Goal: Task Accomplishment & Management: Manage account settings

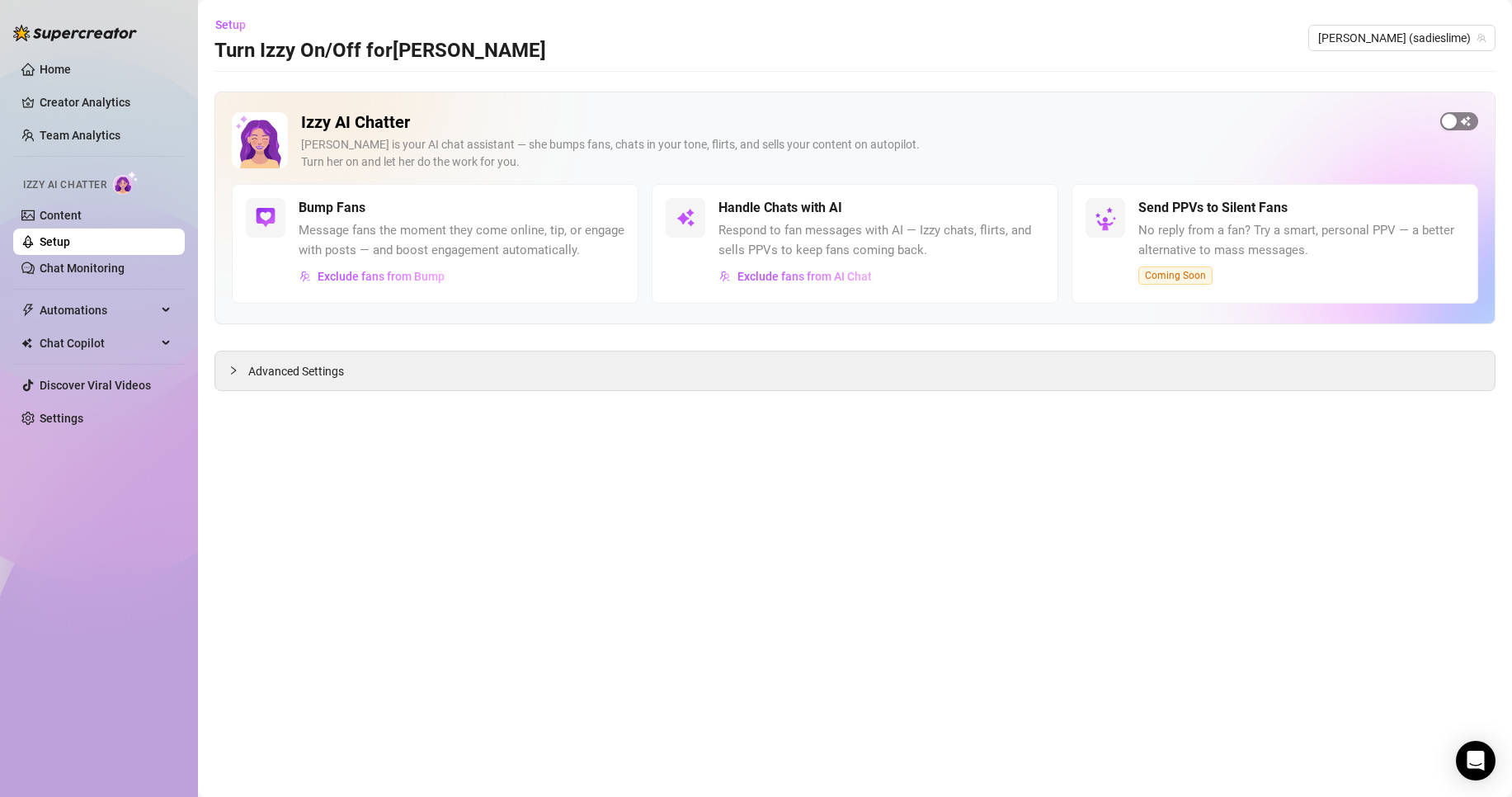
click at [1467, 124] on span "button" at bounding box center [1460, 121] width 38 height 18
click at [83, 420] on link "Settings" at bounding box center [61, 418] width 44 height 13
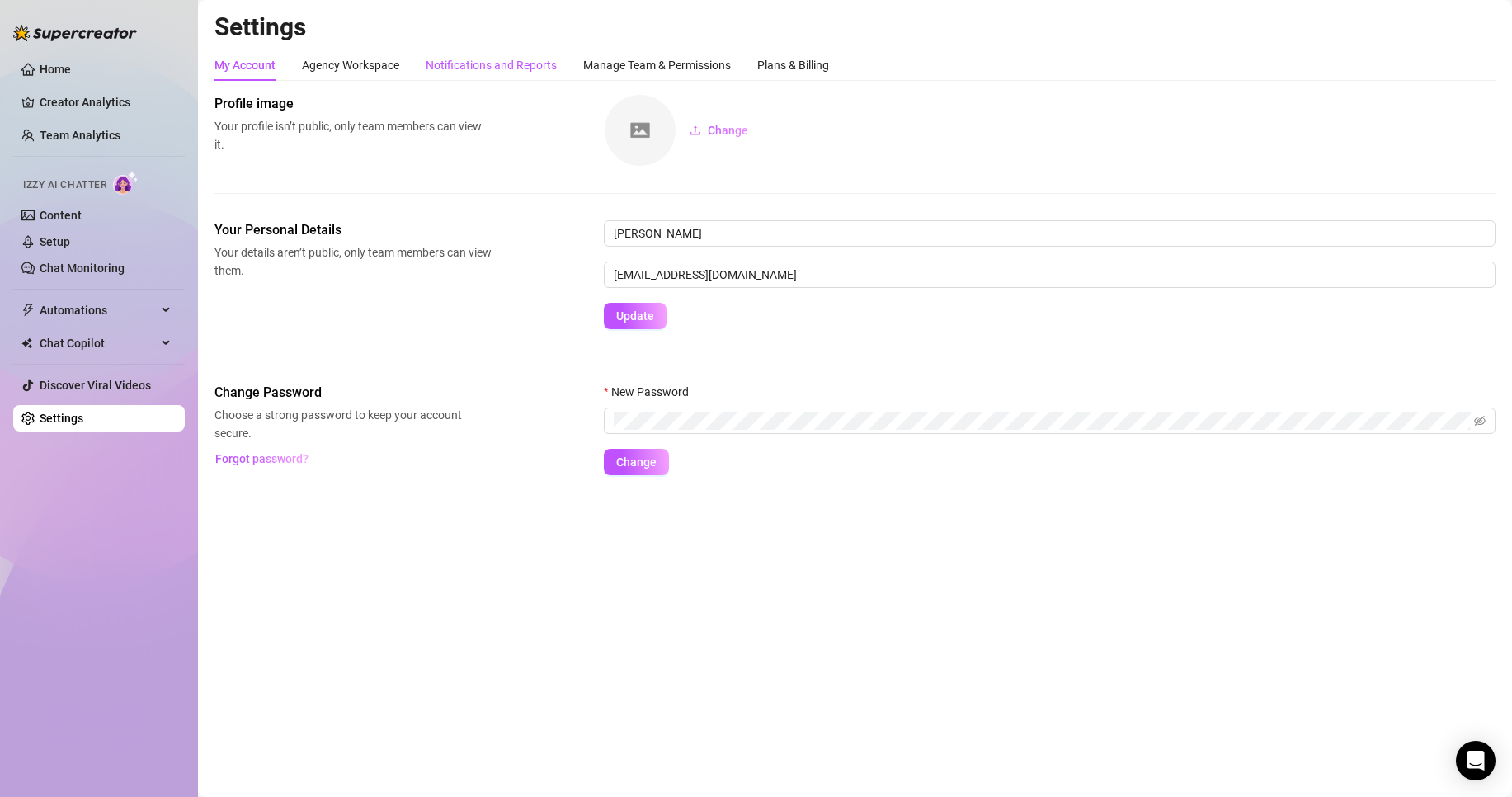
click at [534, 63] on div "Notifications and Reports" at bounding box center [491, 64] width 131 height 18
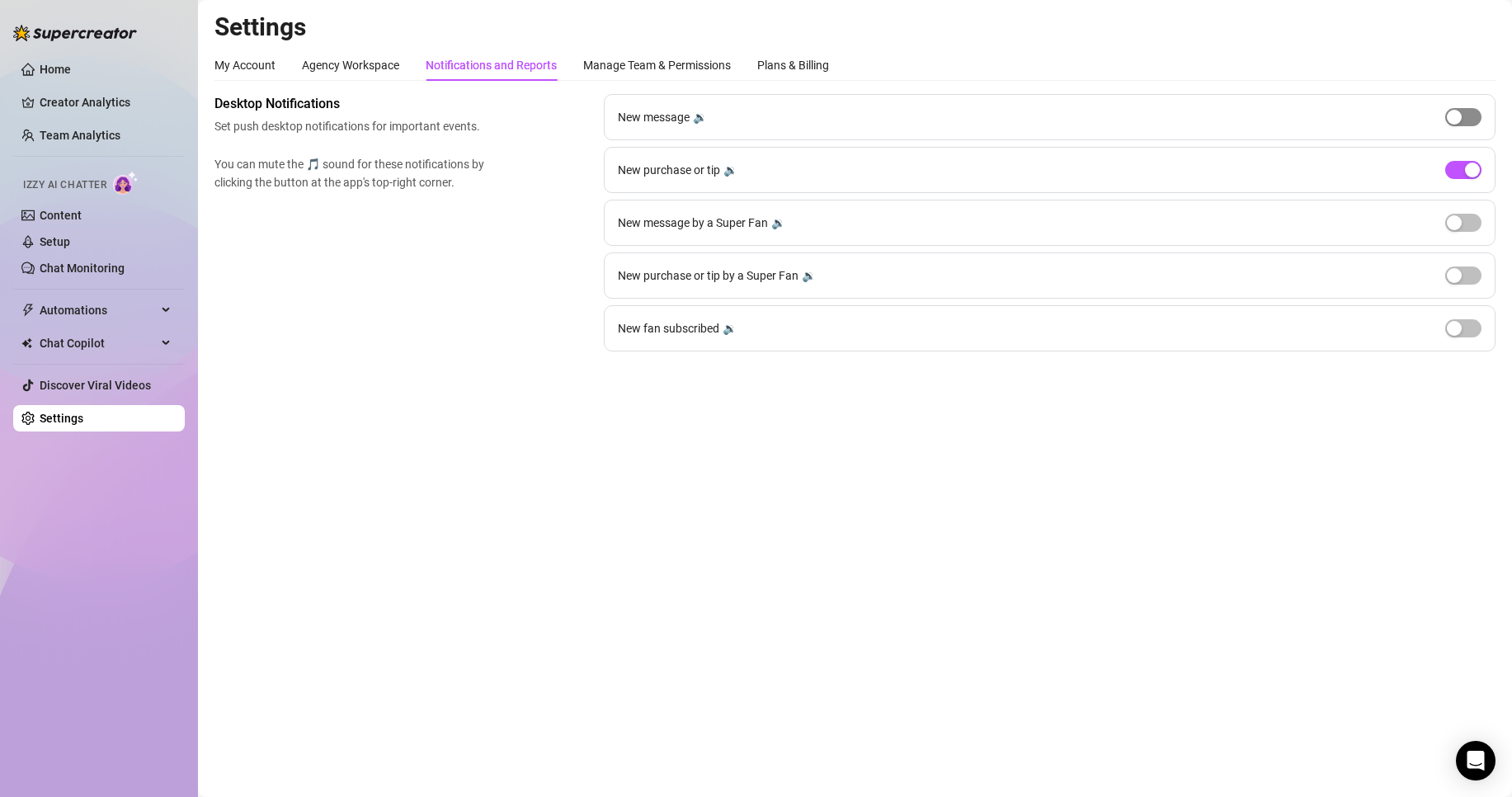
click at [1461, 118] on div "button" at bounding box center [1454, 117] width 15 height 15
click at [1464, 118] on span "button" at bounding box center [1463, 117] width 36 height 18
click at [1466, 165] on div "button" at bounding box center [1473, 169] width 15 height 15
click at [1466, 165] on span "button" at bounding box center [1463, 169] width 36 height 18
click at [645, 67] on div "Manage Team & Permissions" at bounding box center [657, 64] width 148 height 18
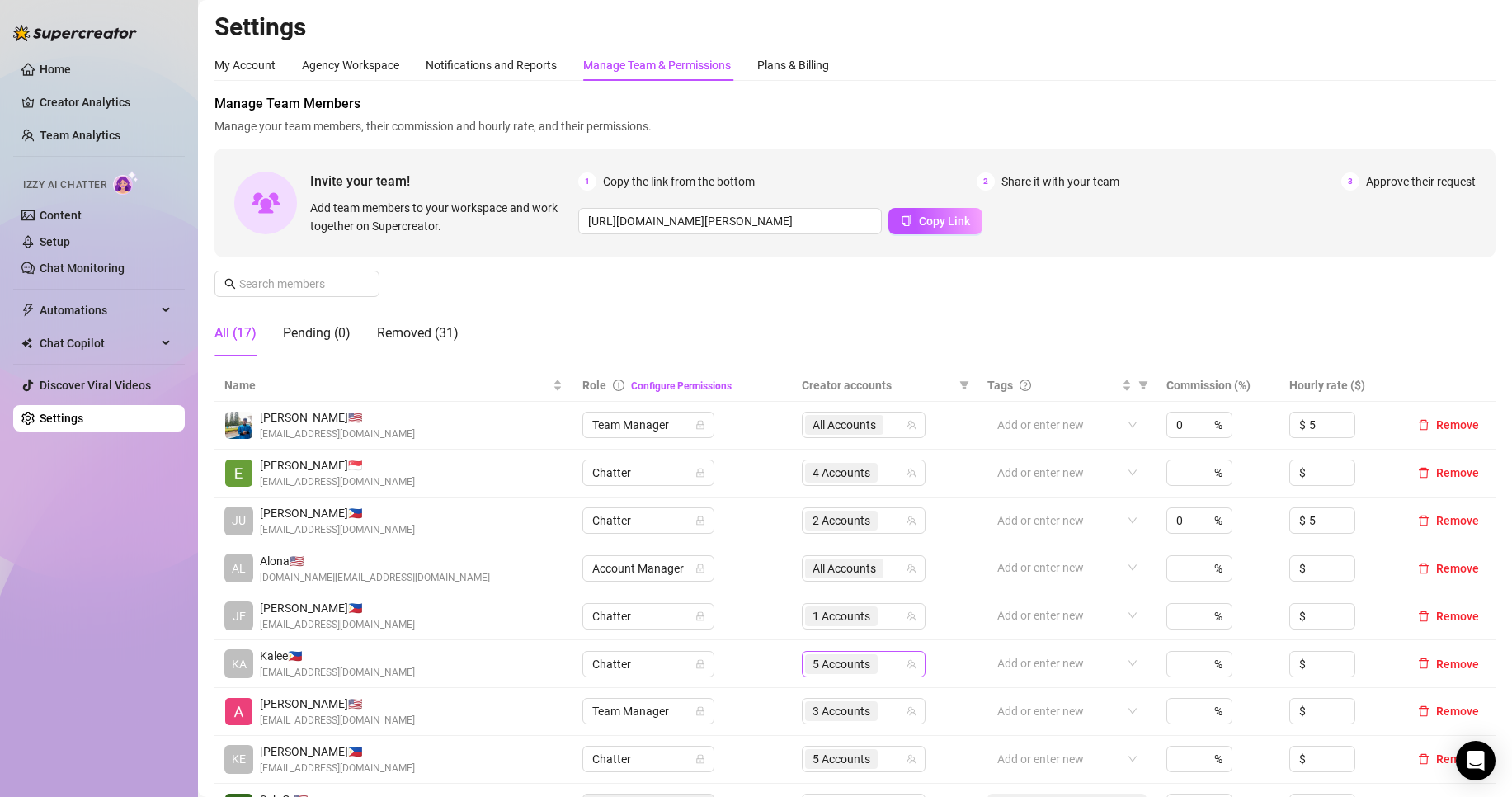
click at [805, 659] on span "5 Accounts" at bounding box center [841, 663] width 73 height 20
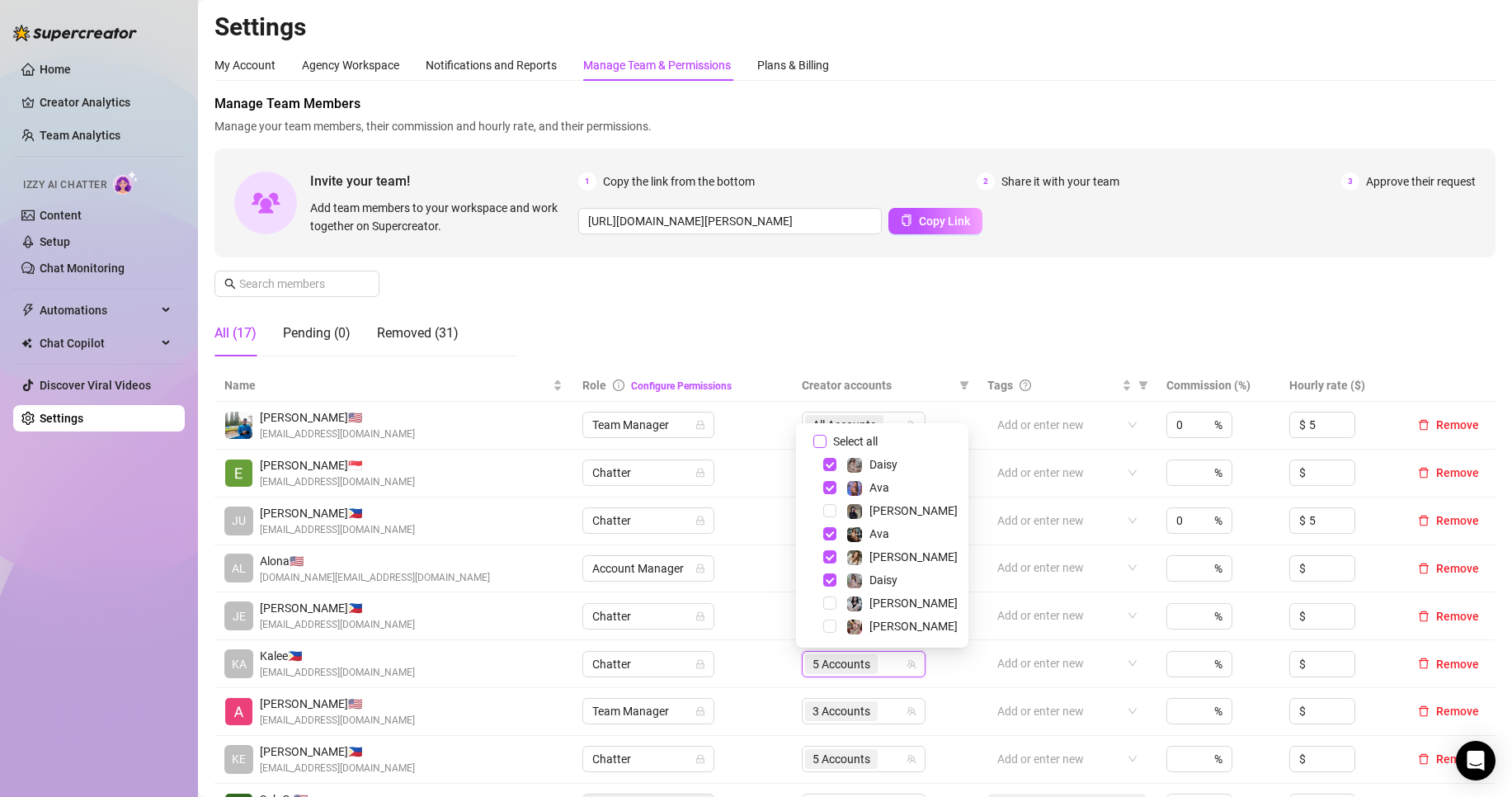
click at [869, 435] on span "Select all" at bounding box center [855, 441] width 57 height 18
click at [826, 435] on input "Select all" at bounding box center [820, 441] width 13 height 13
click at [869, 435] on span "Select all" at bounding box center [855, 441] width 57 height 18
click at [826, 435] on input "Select all" at bounding box center [820, 441] width 13 height 13
checkbox input "false"
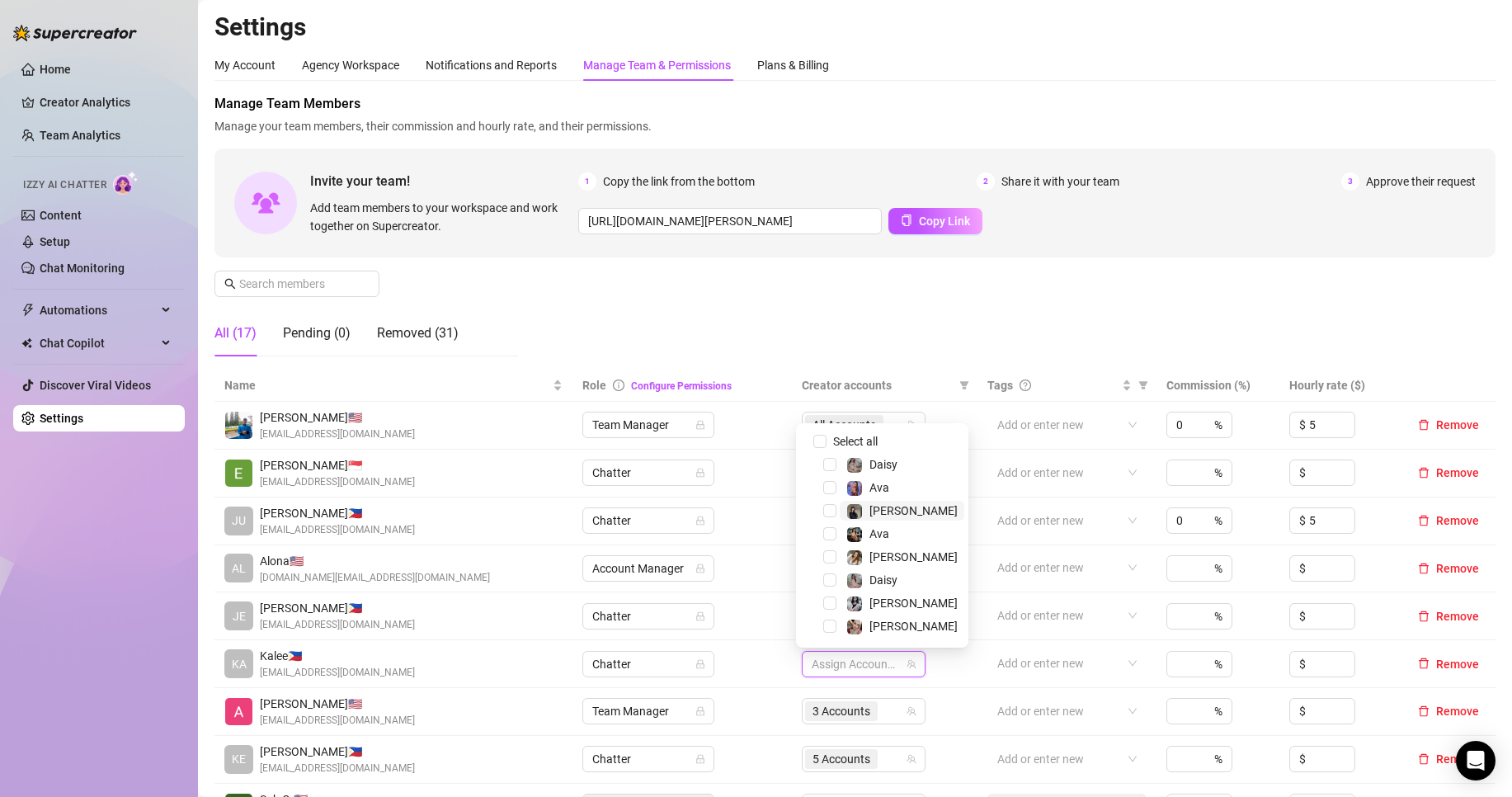
click at [898, 509] on span "[PERSON_NAME]" at bounding box center [902, 510] width 124 height 20
click at [886, 619] on span "[PERSON_NAME]" at bounding box center [913, 625] width 88 height 13
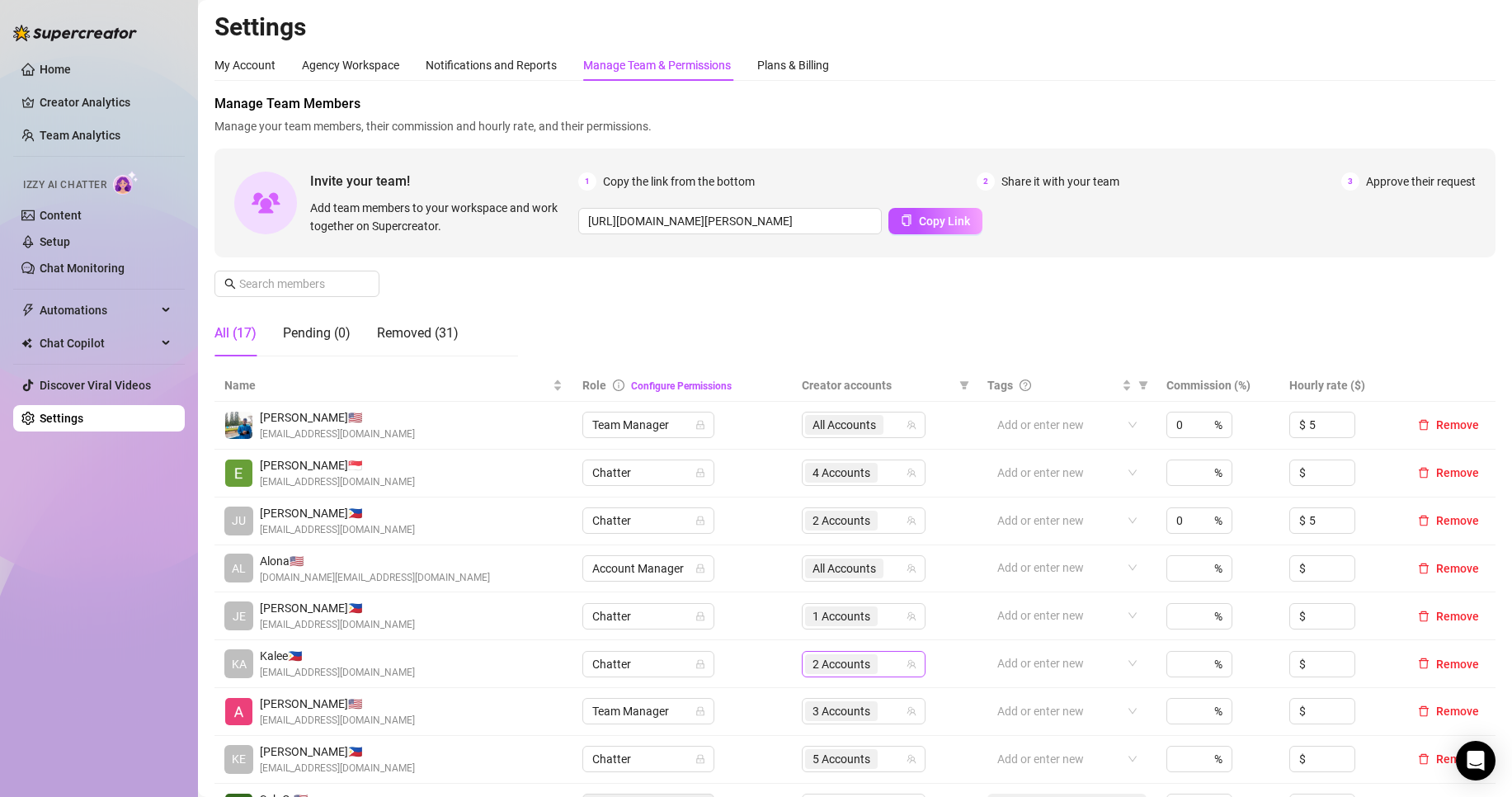
click at [881, 656] on input "search" at bounding box center [883, 663] width 3 height 20
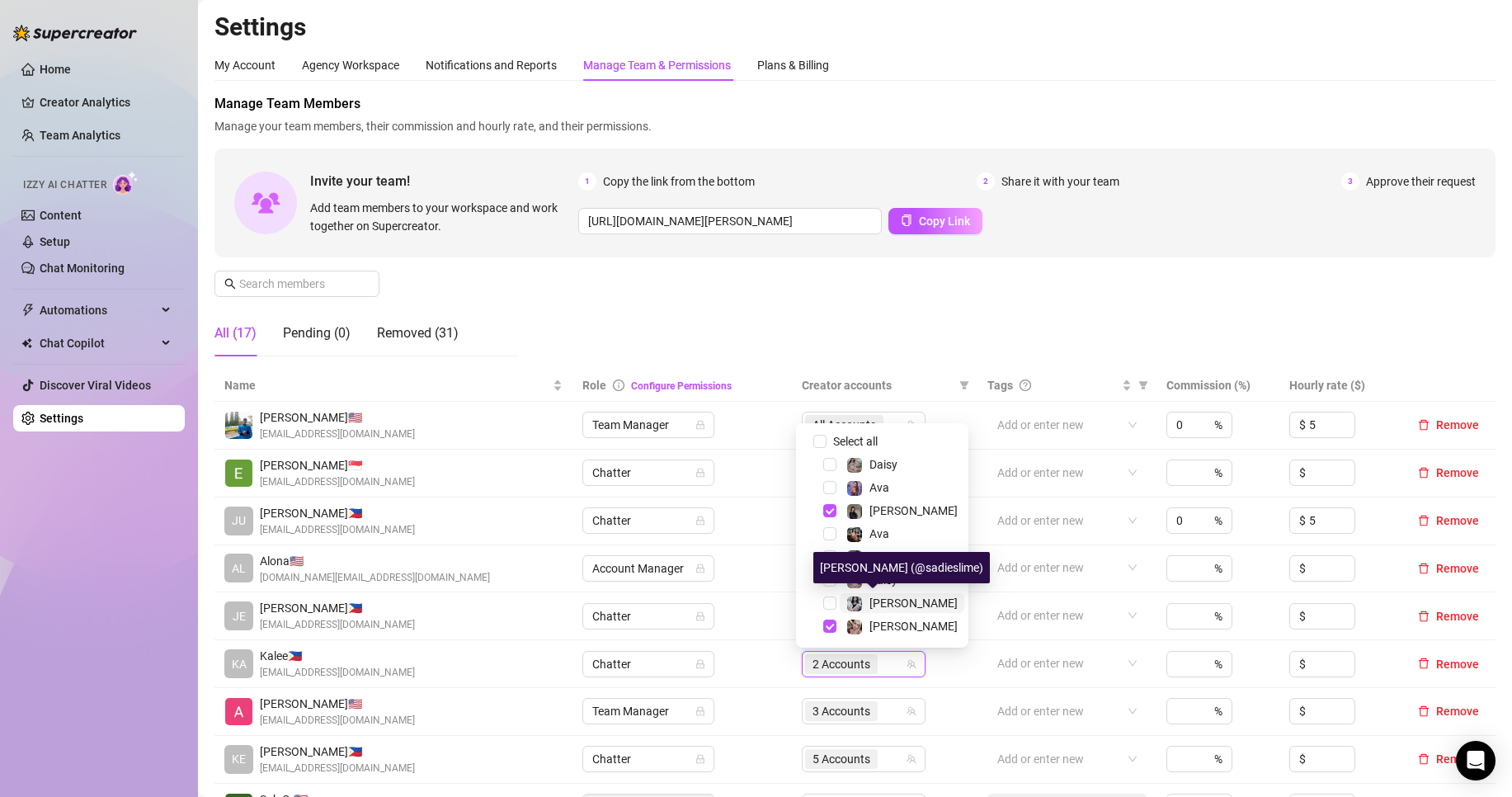
click at [870, 608] on span "[PERSON_NAME]" at bounding box center [913, 602] width 88 height 13
click at [88, 579] on div "Home Creator Analytics Team Analytics Izzy AI Chatter Content Setup Chat Monito…" at bounding box center [99, 390] width 172 height 782
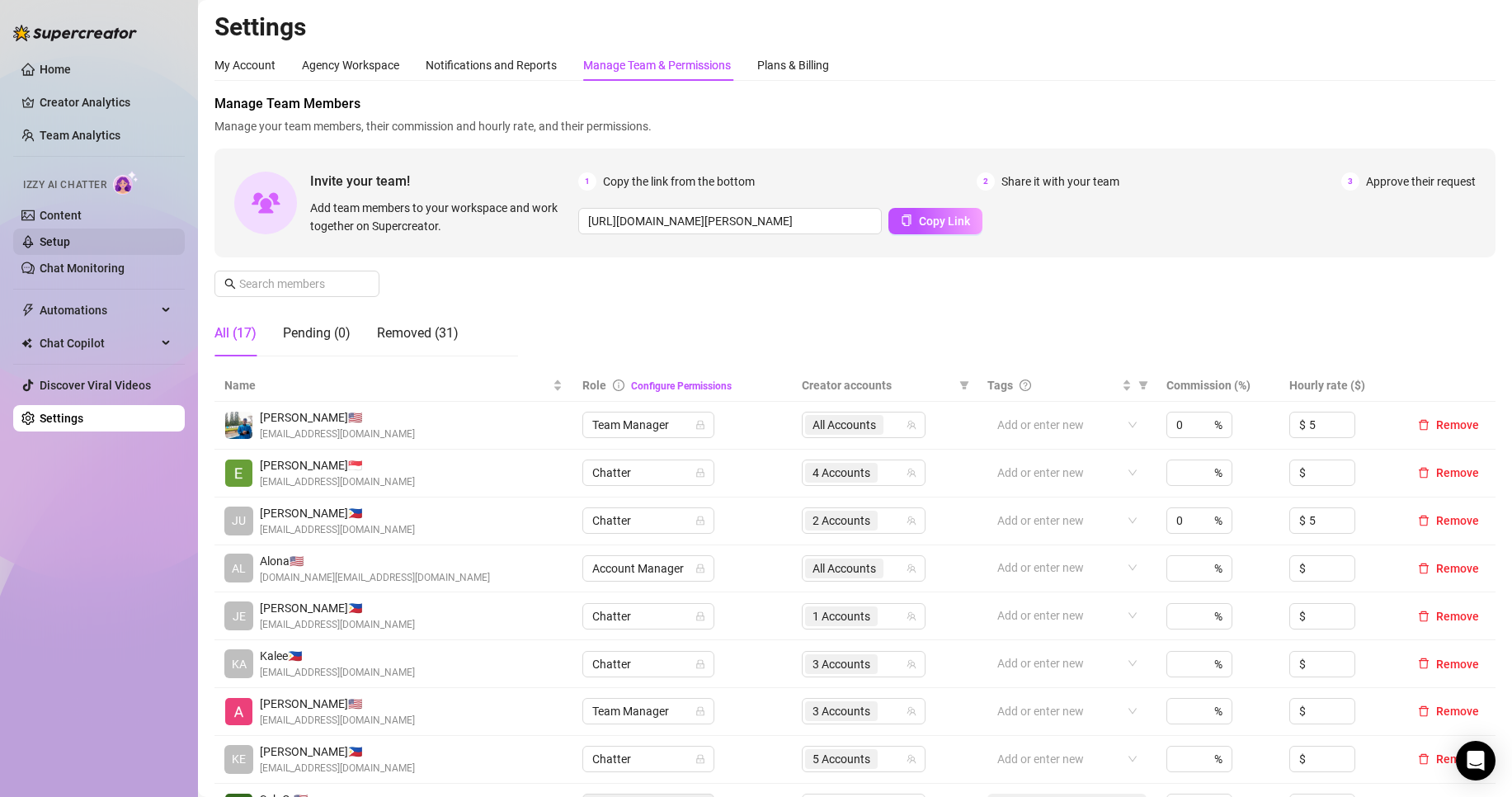
click at [70, 241] on link "Setup" at bounding box center [55, 241] width 31 height 13
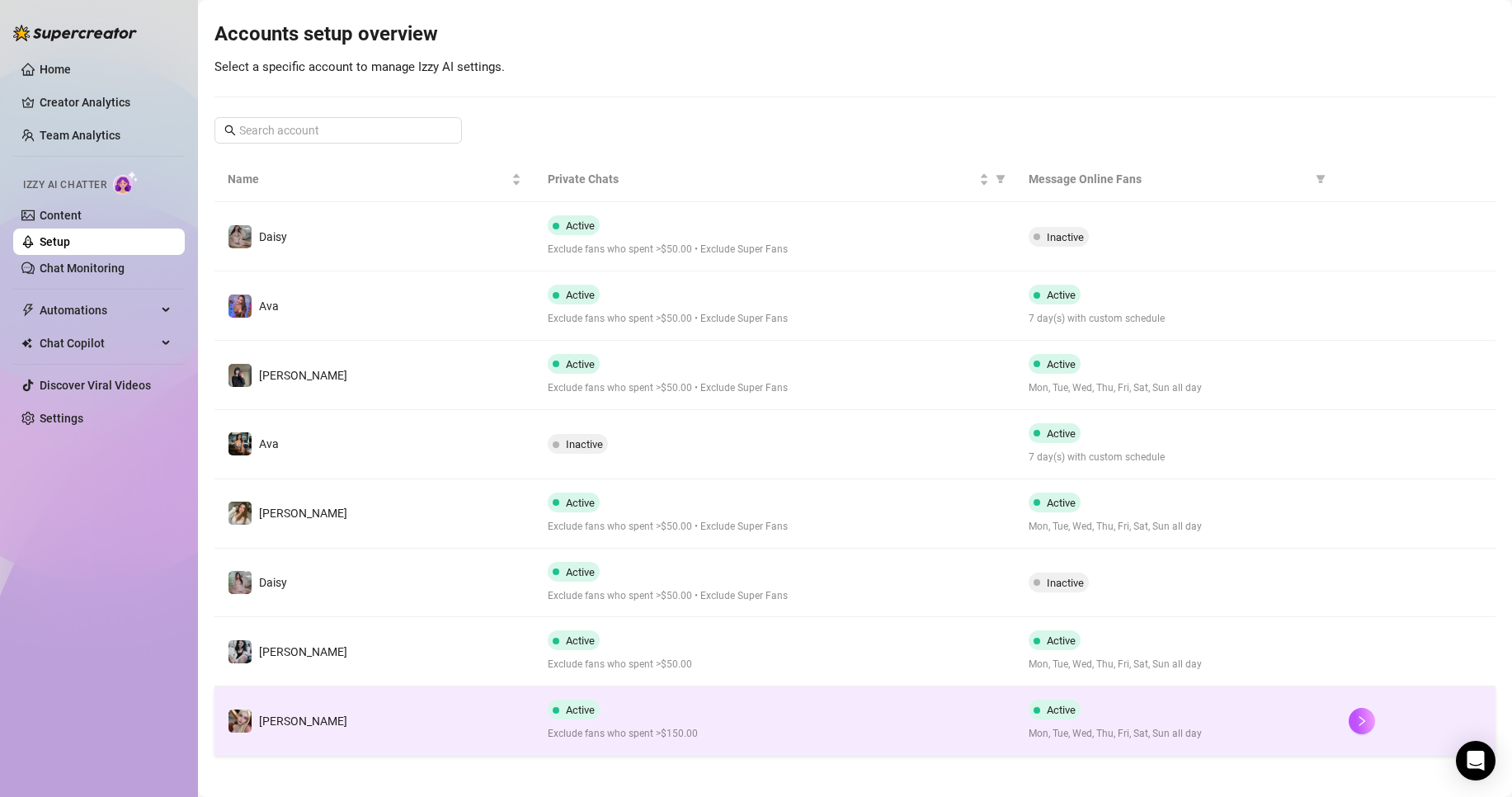
scroll to position [167, 0]
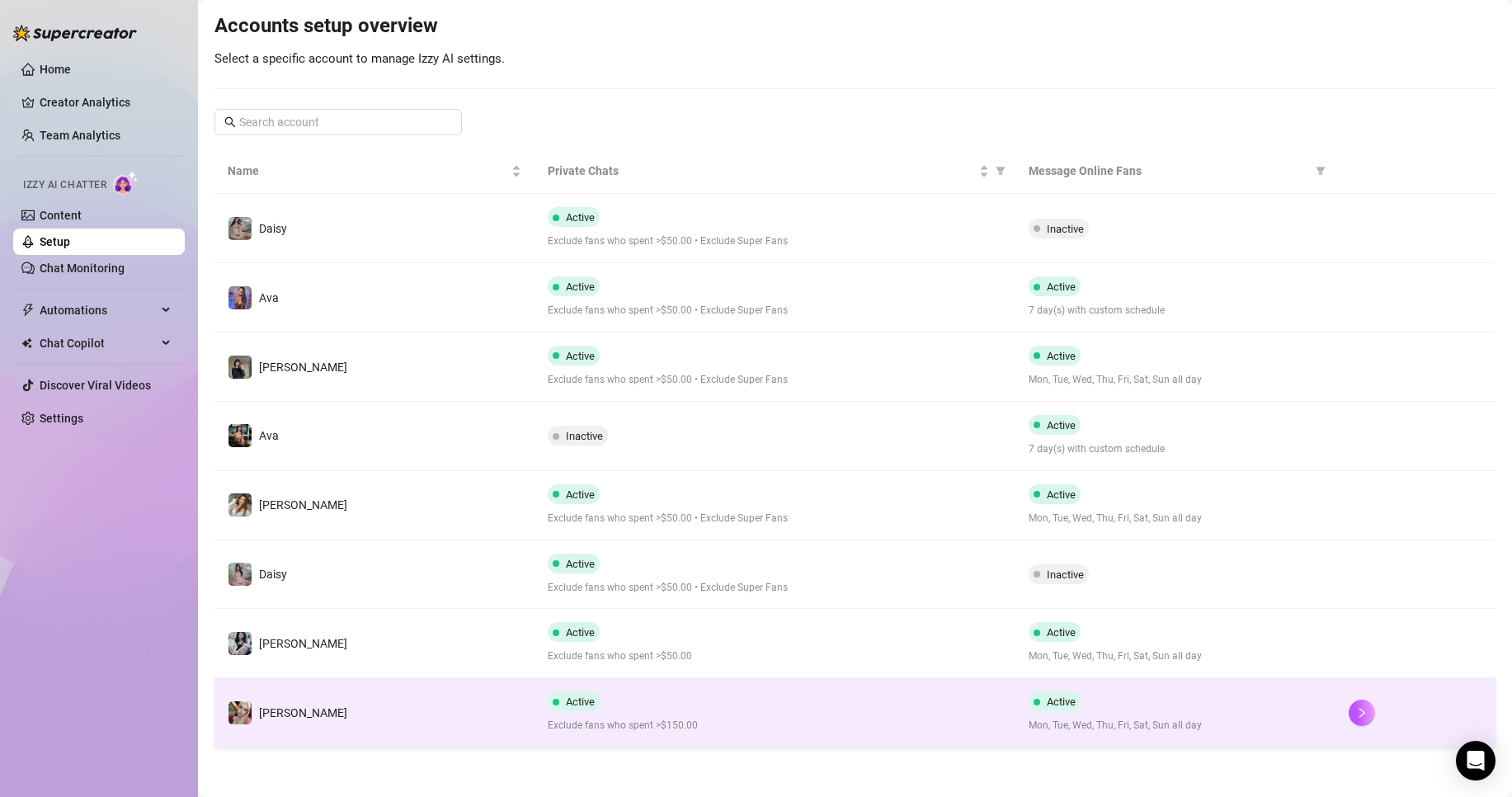
click at [385, 744] on td "[PERSON_NAME]" at bounding box center [374, 712] width 320 height 69
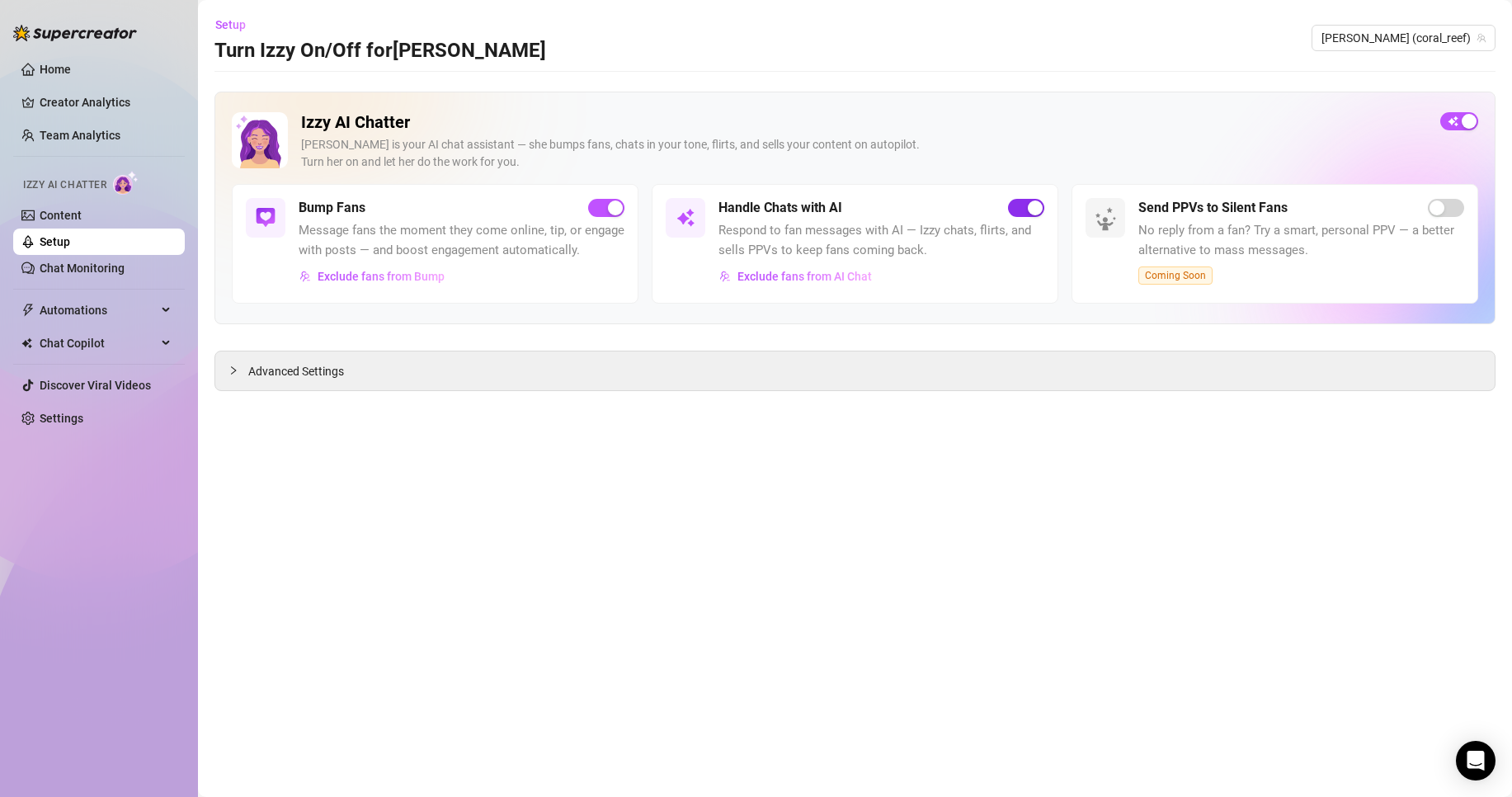
click at [1031, 210] on div "button" at bounding box center [1035, 208] width 15 height 15
click at [83, 419] on link "Settings" at bounding box center [61, 418] width 44 height 13
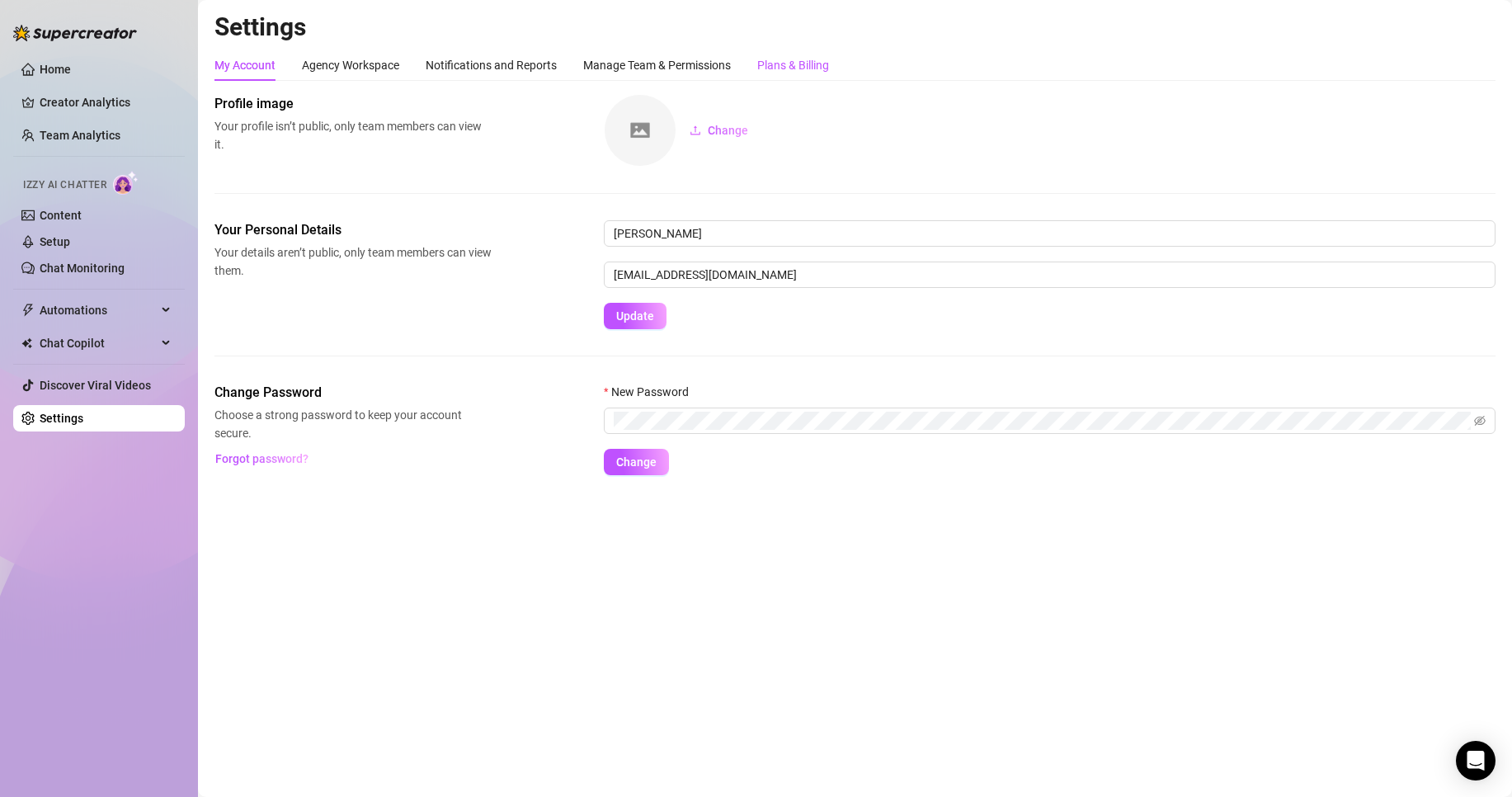
click at [818, 69] on div "Plans & Billing" at bounding box center [794, 64] width 72 height 18
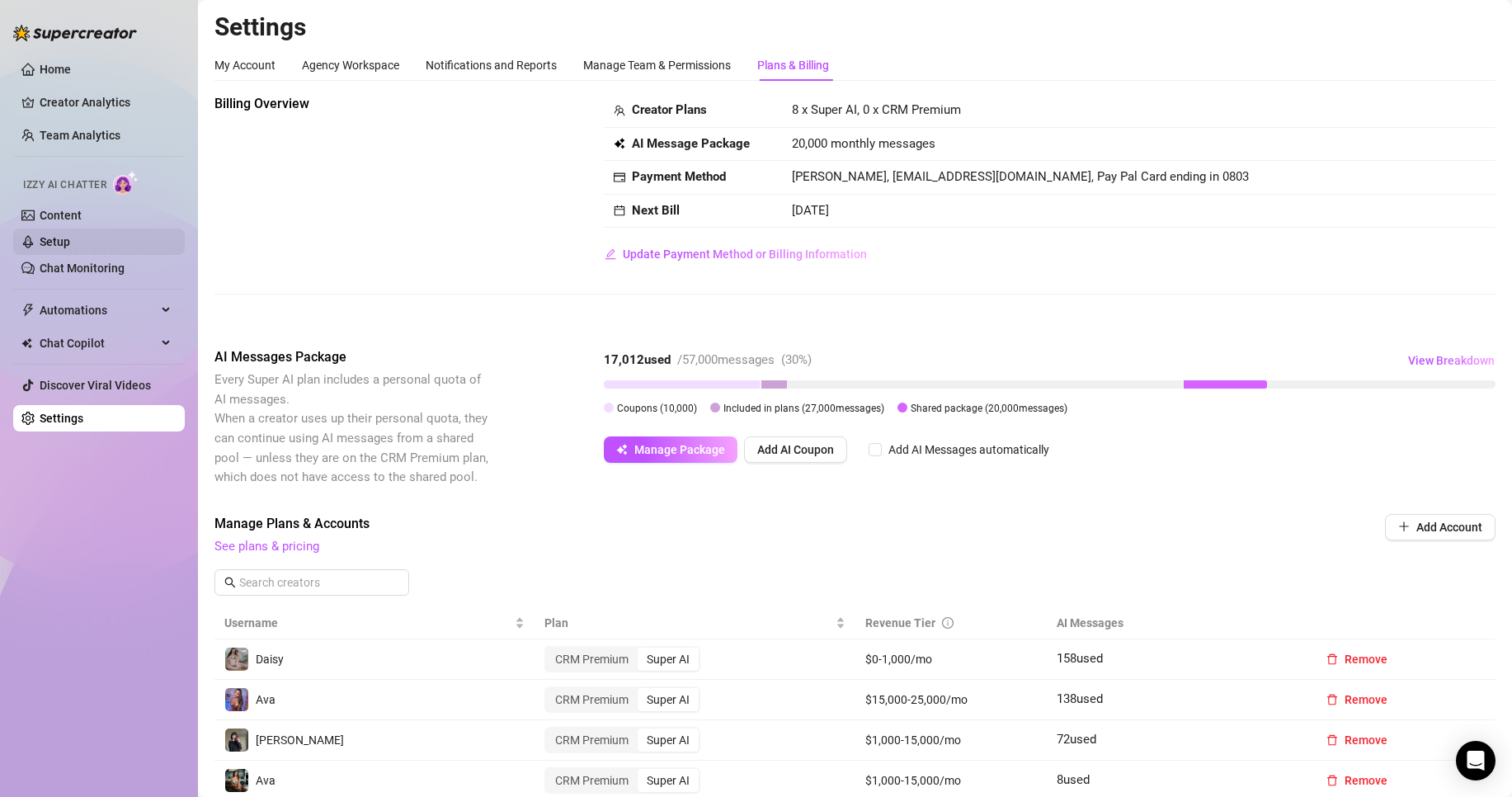
click at [70, 244] on link "Setup" at bounding box center [55, 241] width 31 height 13
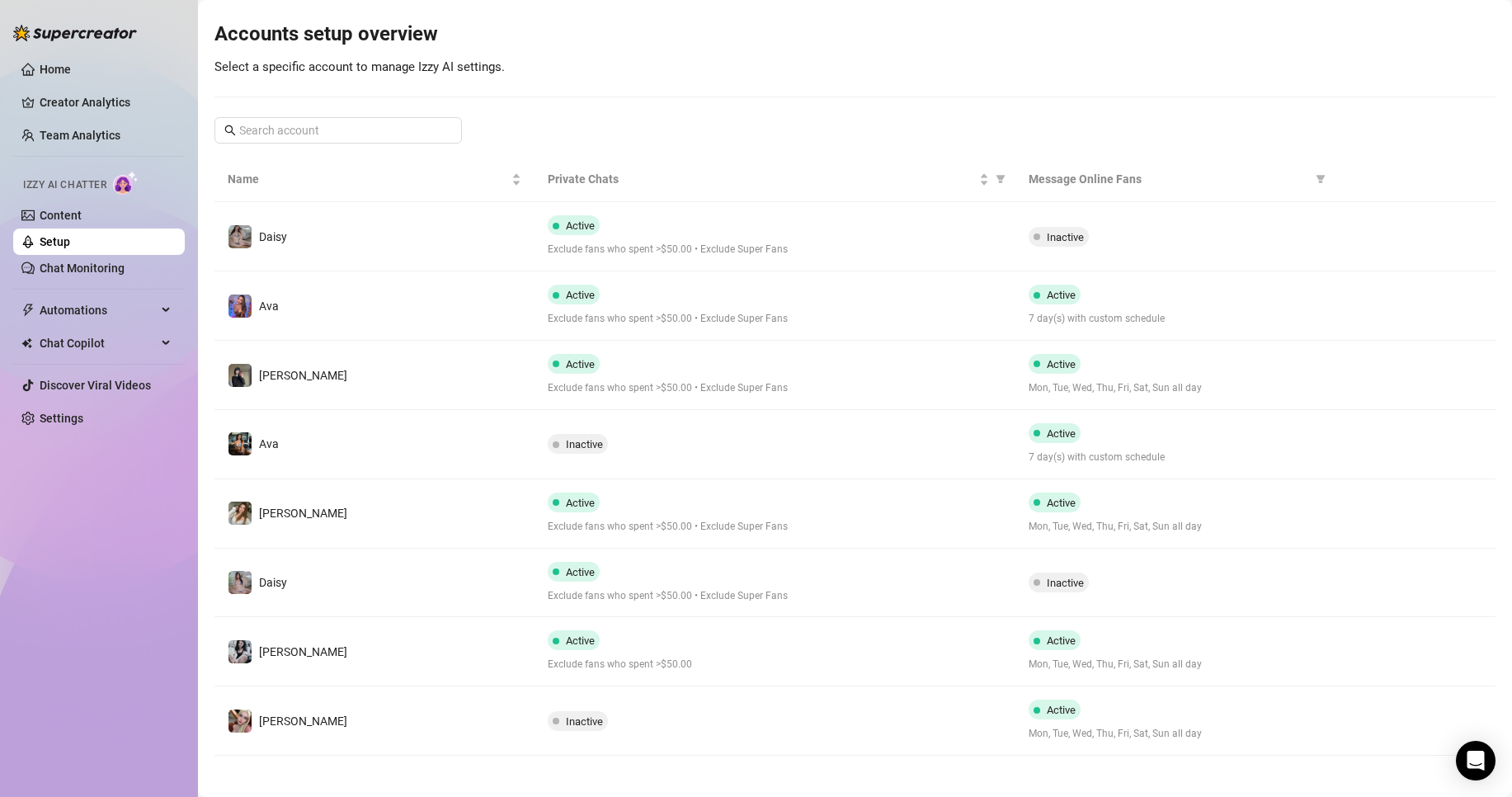
scroll to position [167, 0]
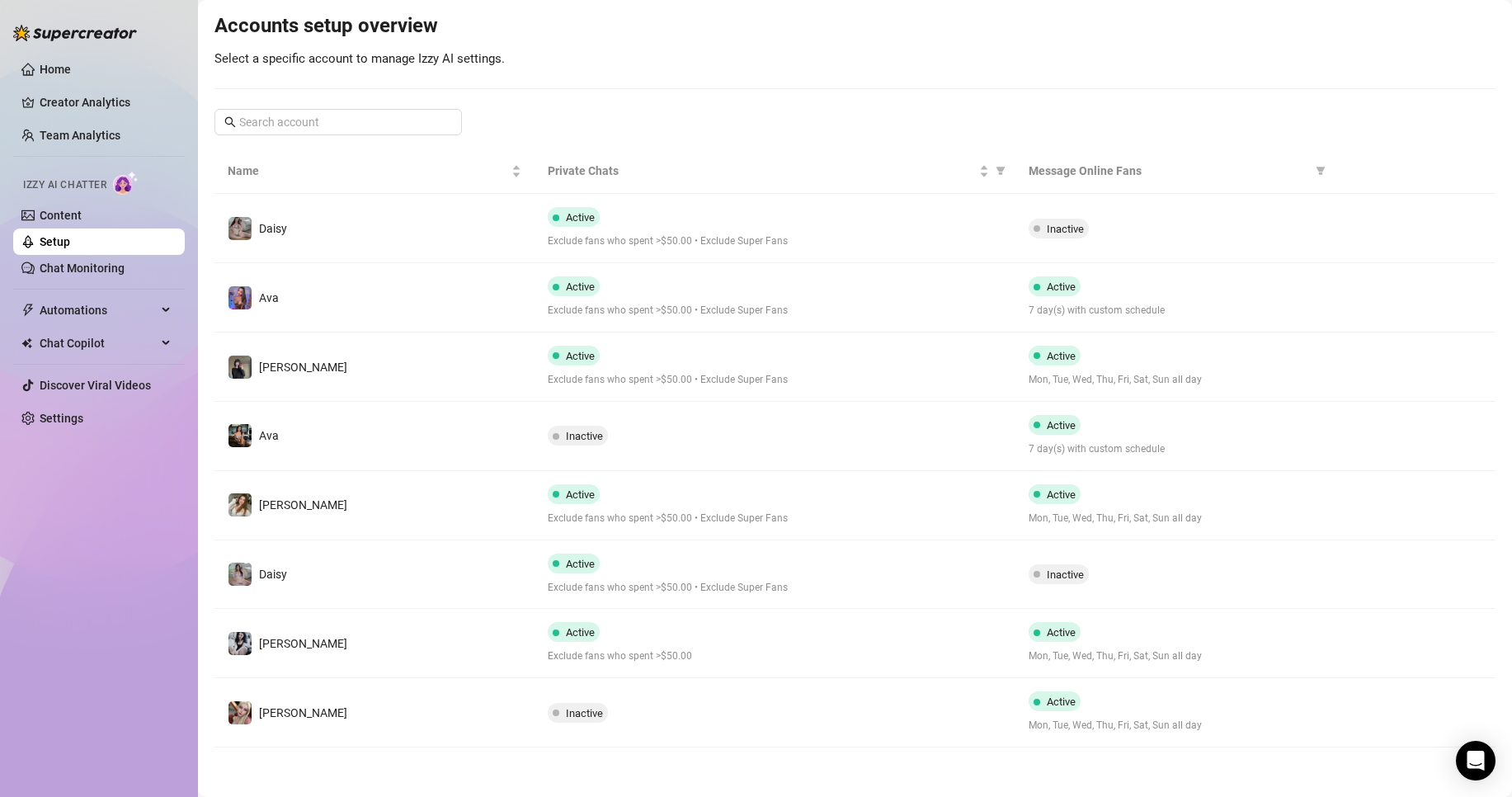
drag, startPoint x: 682, startPoint y: 721, endPoint x: 879, endPoint y: 582, distance: 241.1
click at [683, 721] on div "Inactive" at bounding box center [774, 712] width 454 height 20
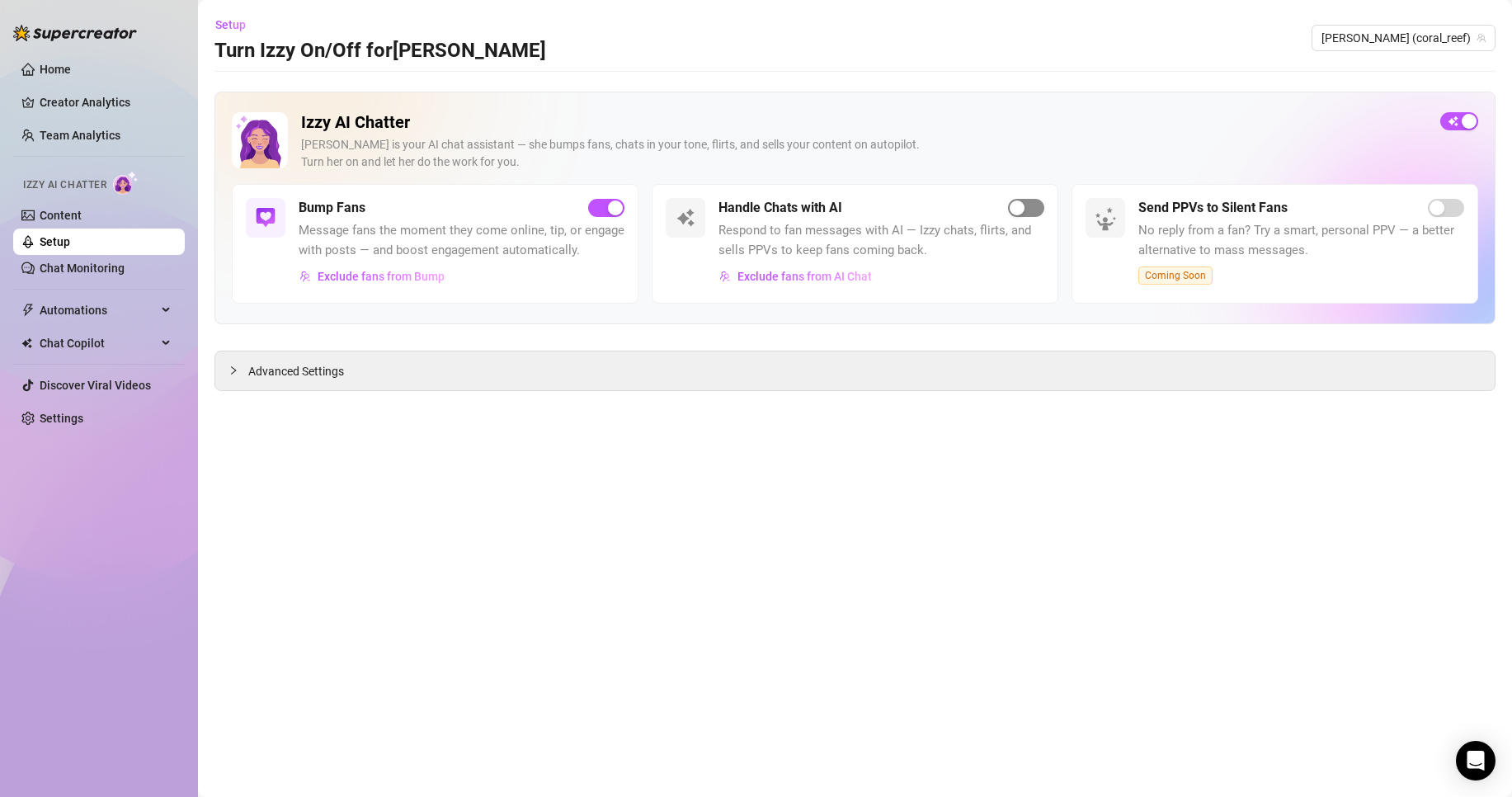
click at [1031, 210] on span "button" at bounding box center [1026, 208] width 36 height 18
